Goal: Navigation & Orientation: Understand site structure

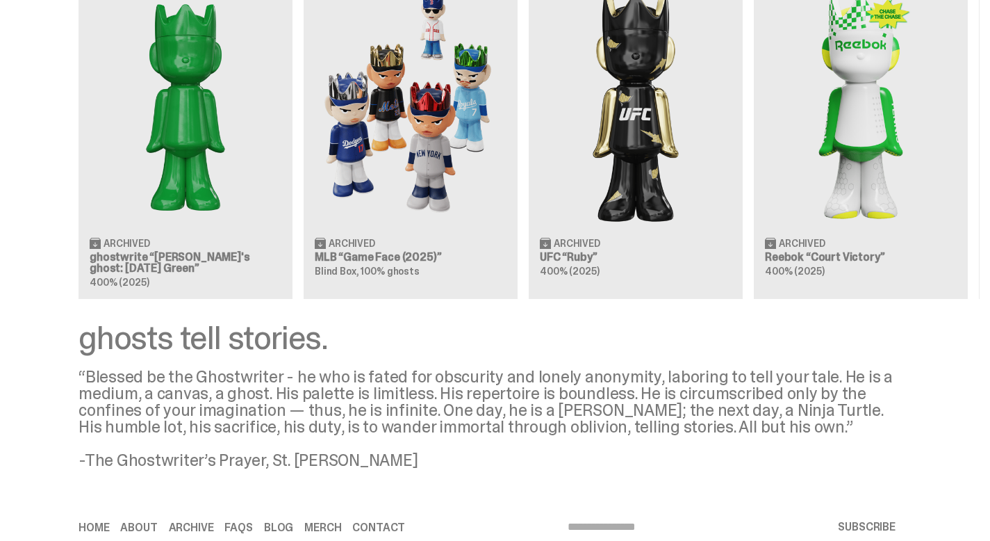
scroll to position [1312, 0]
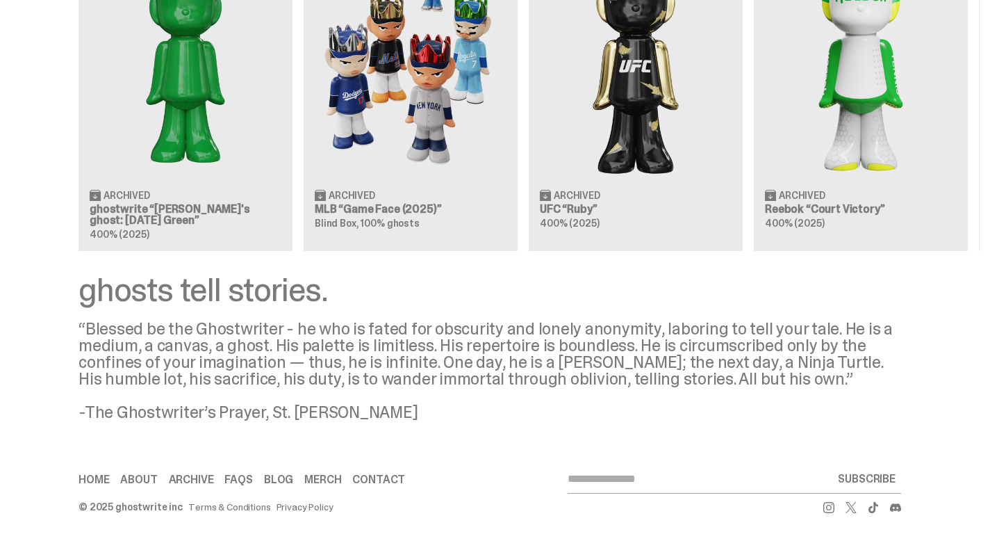
click at [120, 475] on link "About" at bounding box center [138, 479] width 37 height 11
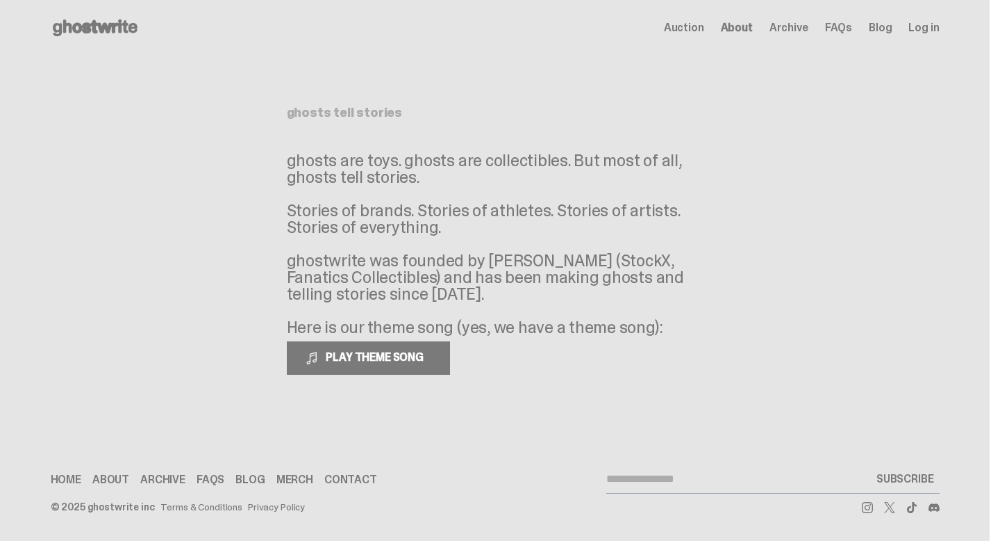
click at [704, 26] on span "Auction" at bounding box center [684, 27] width 40 height 11
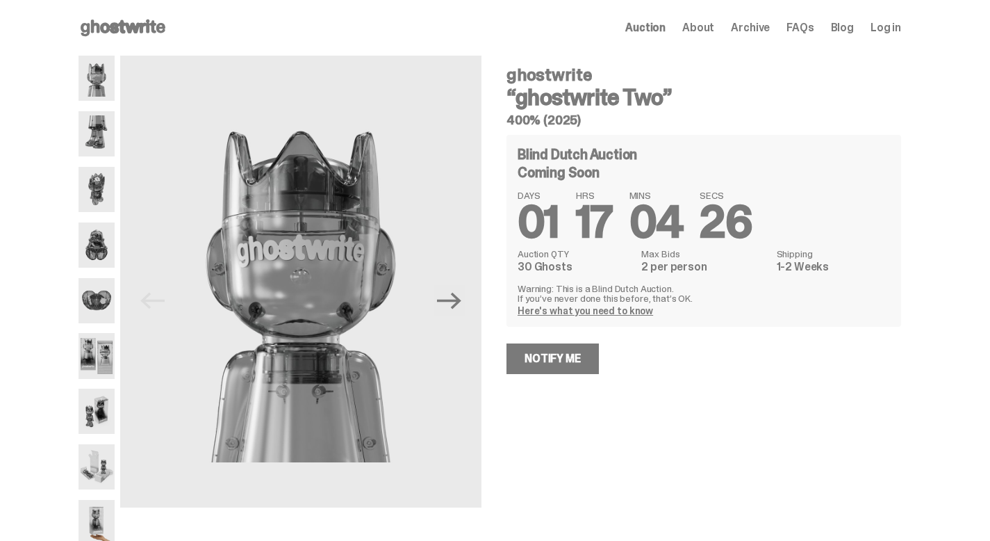
click at [770, 31] on span "Archive" at bounding box center [750, 27] width 39 height 11
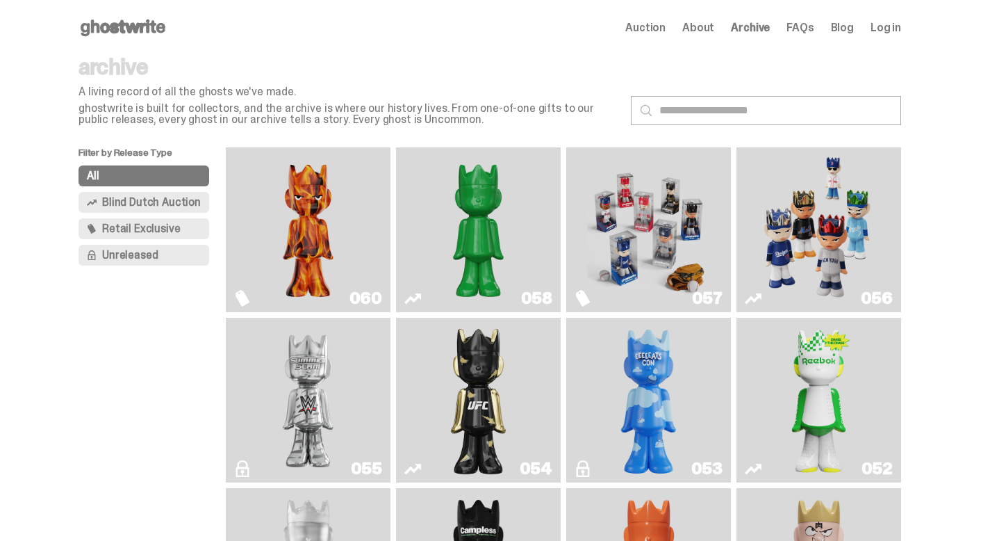
click at [814, 31] on span "FAQs" at bounding box center [799, 27] width 27 height 11
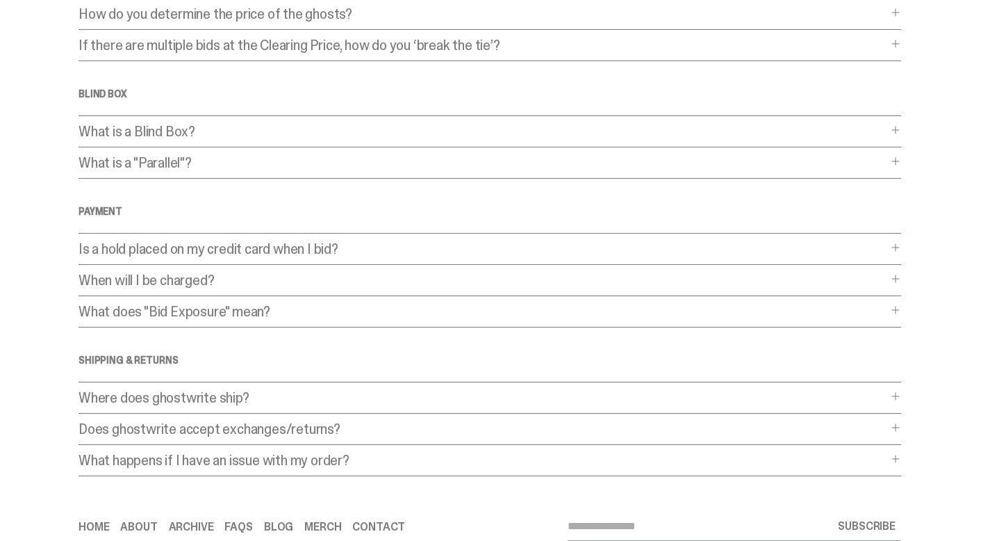
scroll to position [361, 0]
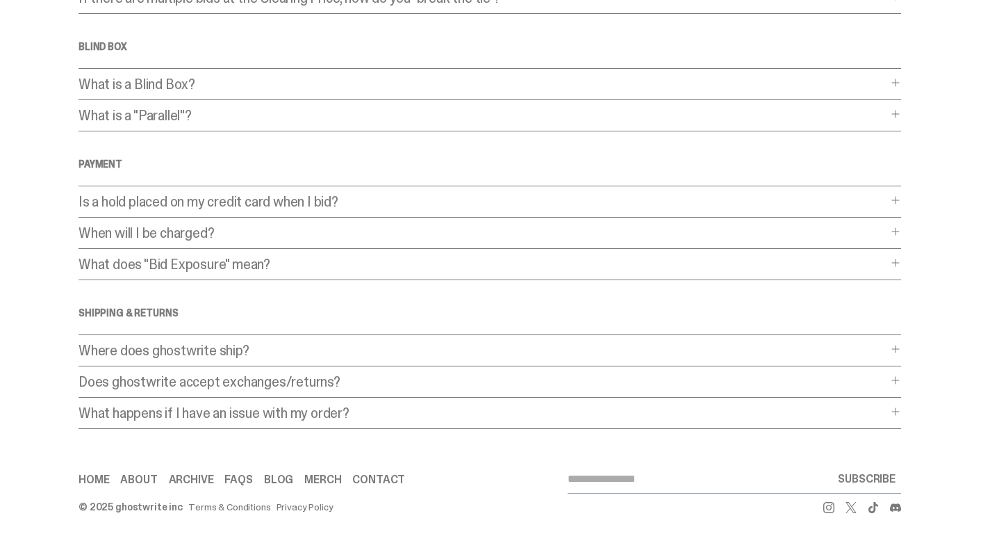
click at [120, 480] on link "About" at bounding box center [138, 479] width 37 height 11
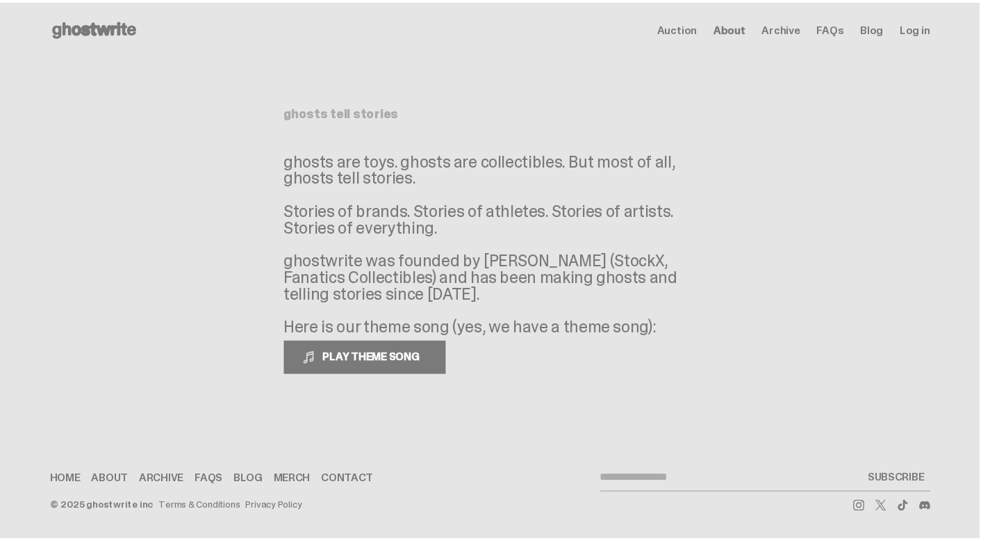
scroll to position [361, 0]
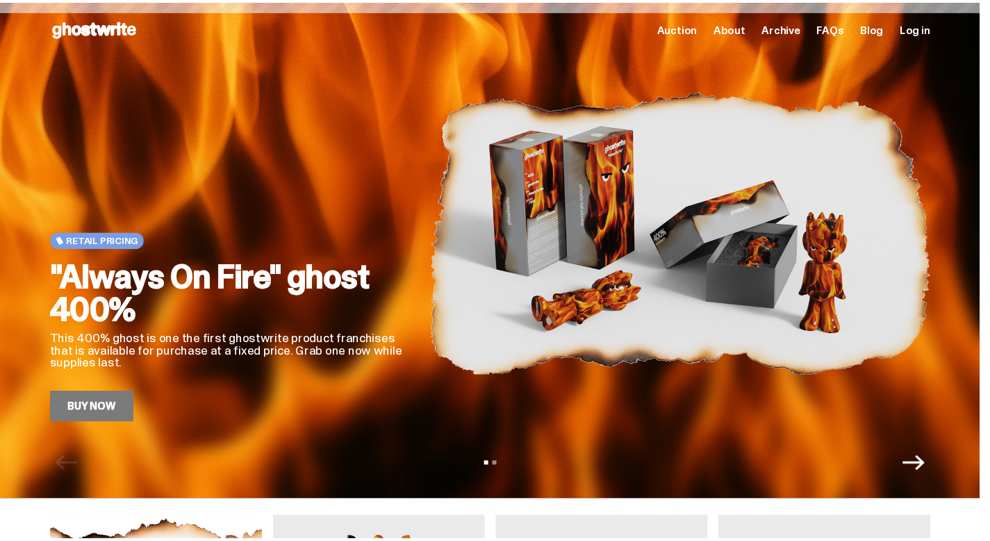
scroll to position [1312, 0]
